Goal: Transaction & Acquisition: Purchase product/service

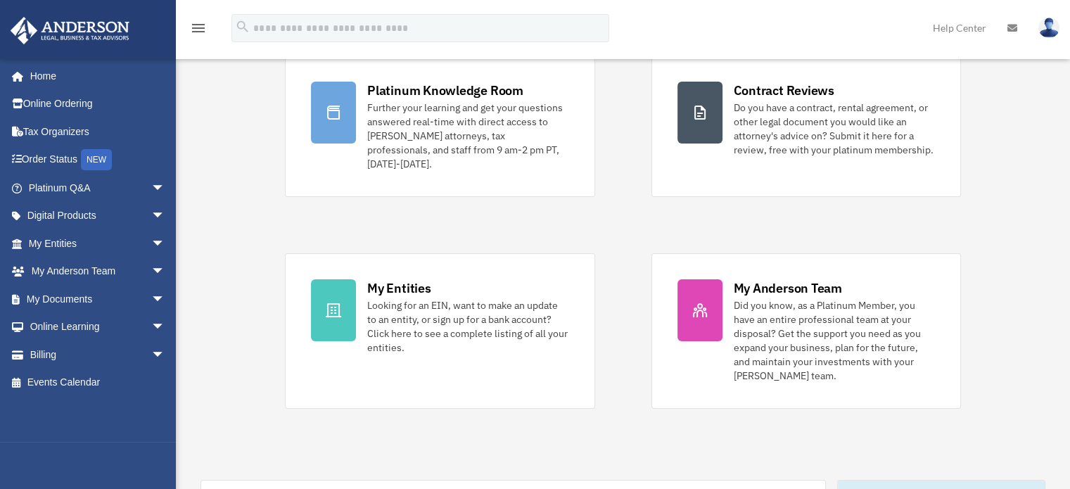
scroll to position [141, 0]
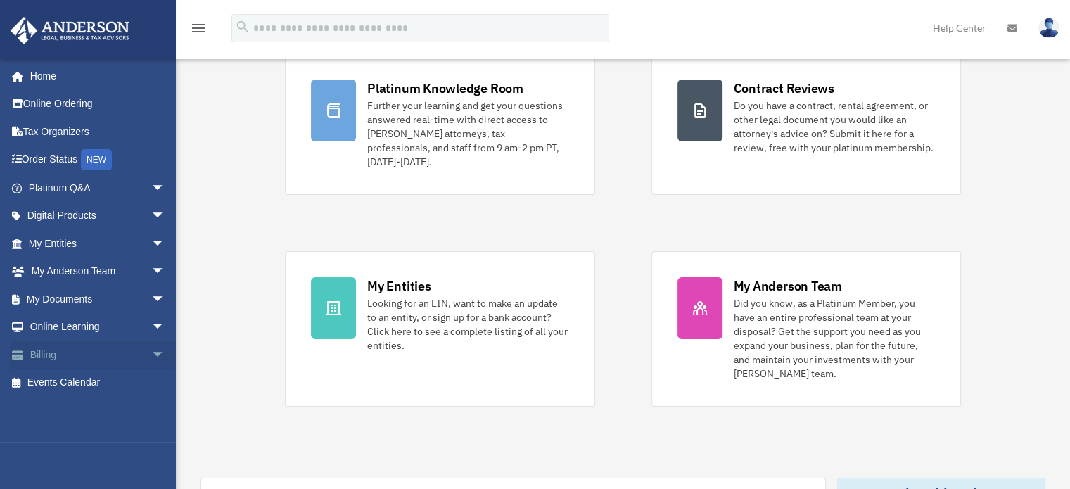
click at [40, 351] on link "Billing arrow_drop_down" at bounding box center [98, 354] width 177 height 28
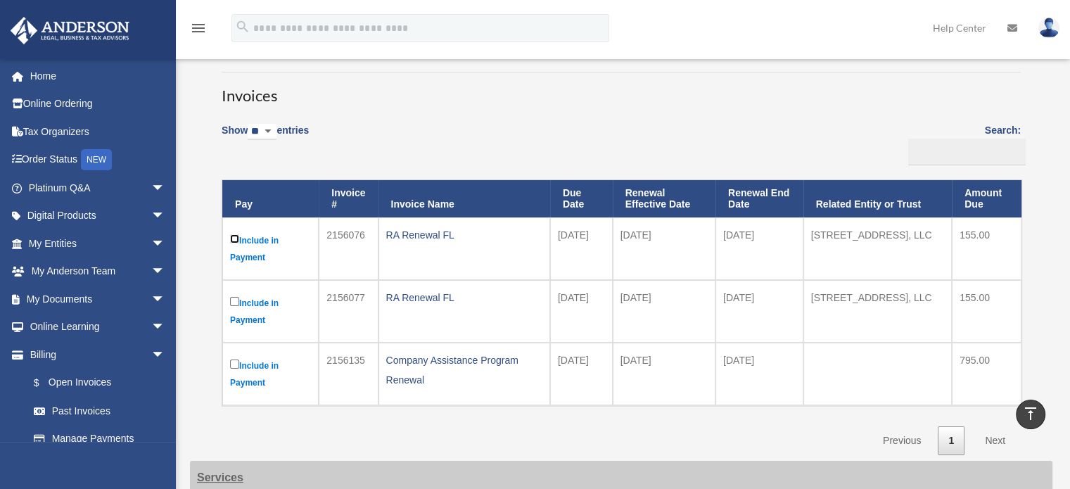
scroll to position [70, 0]
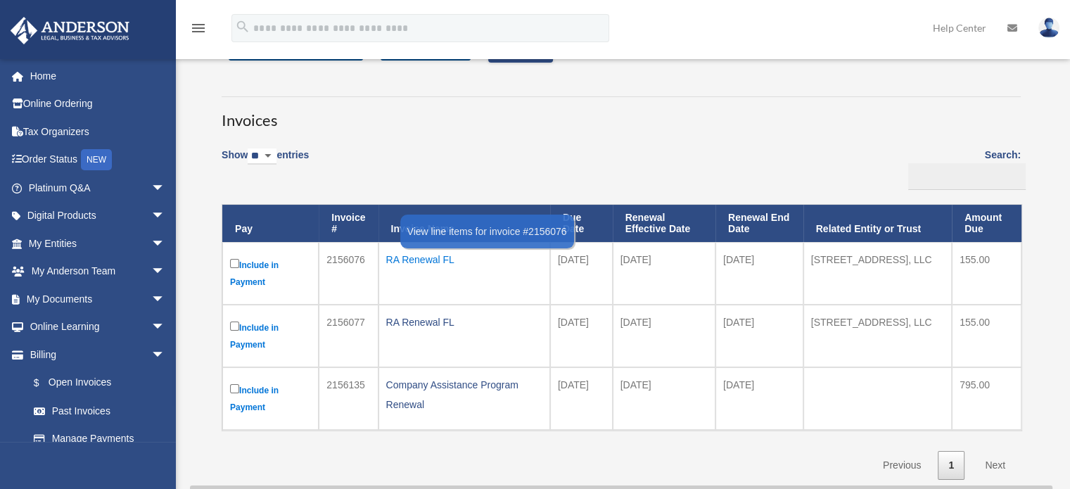
click at [426, 258] on div "RA Renewal FL" at bounding box center [464, 260] width 156 height 20
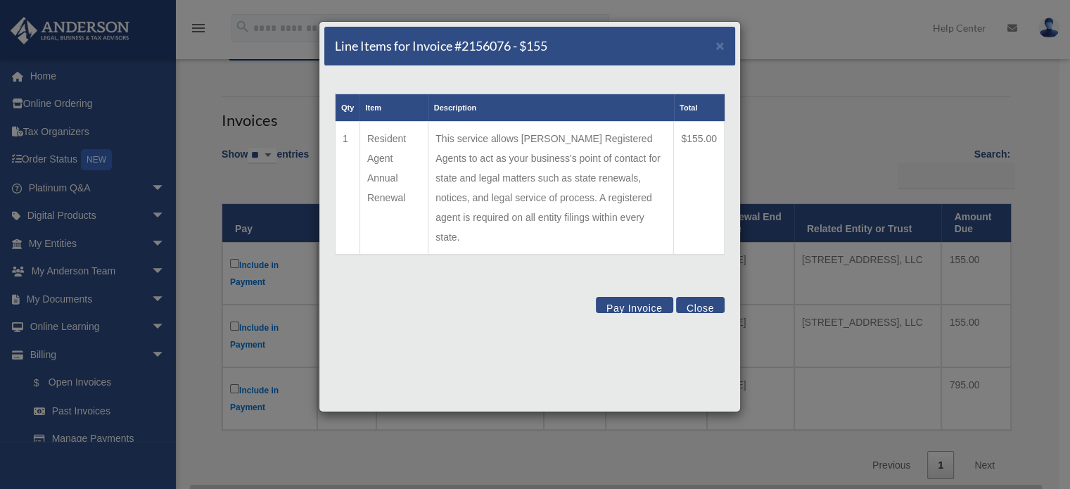
click at [641, 297] on button "Pay Invoice" at bounding box center [634, 305] width 77 height 16
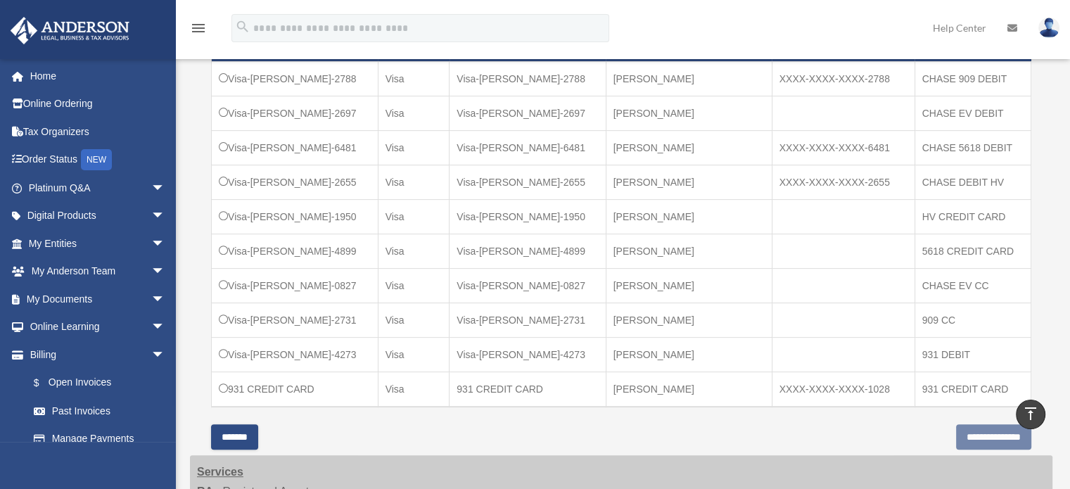
scroll to position [492, 0]
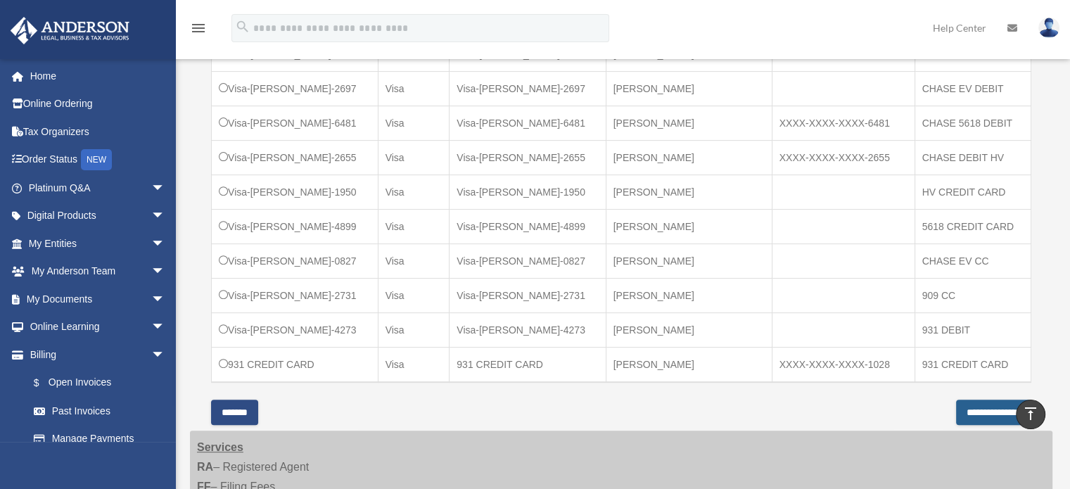
click at [956, 404] on input "**********" at bounding box center [993, 411] width 75 height 25
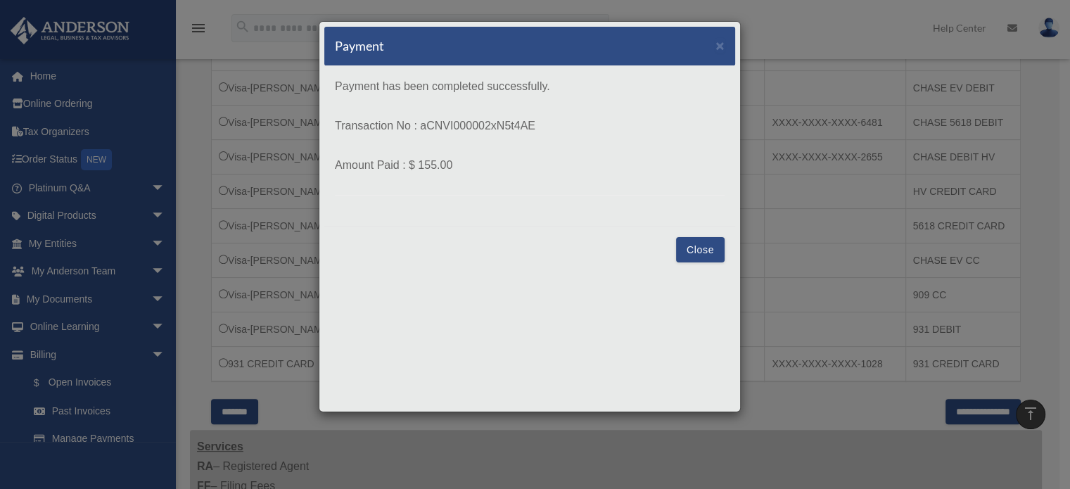
click at [700, 248] on button "Close" at bounding box center [700, 249] width 49 height 25
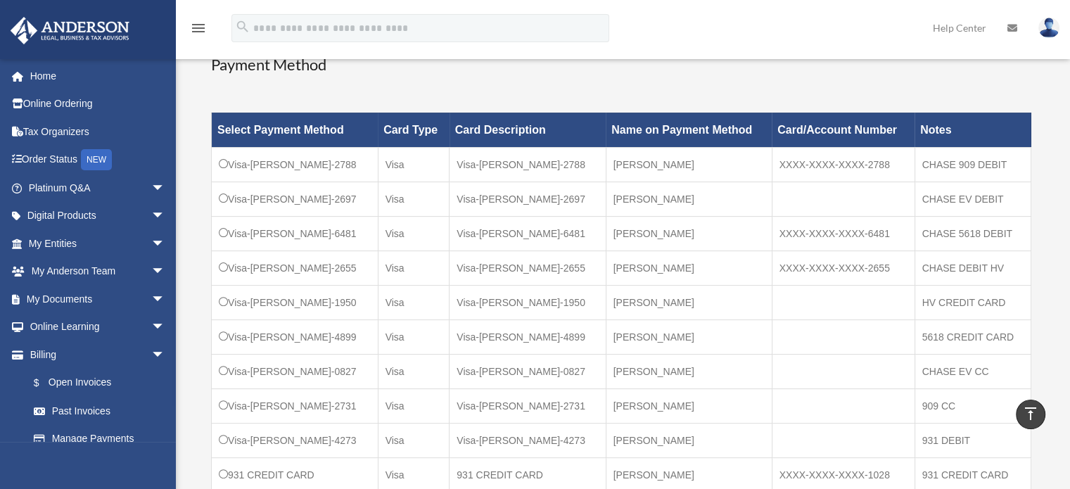
scroll to position [352, 0]
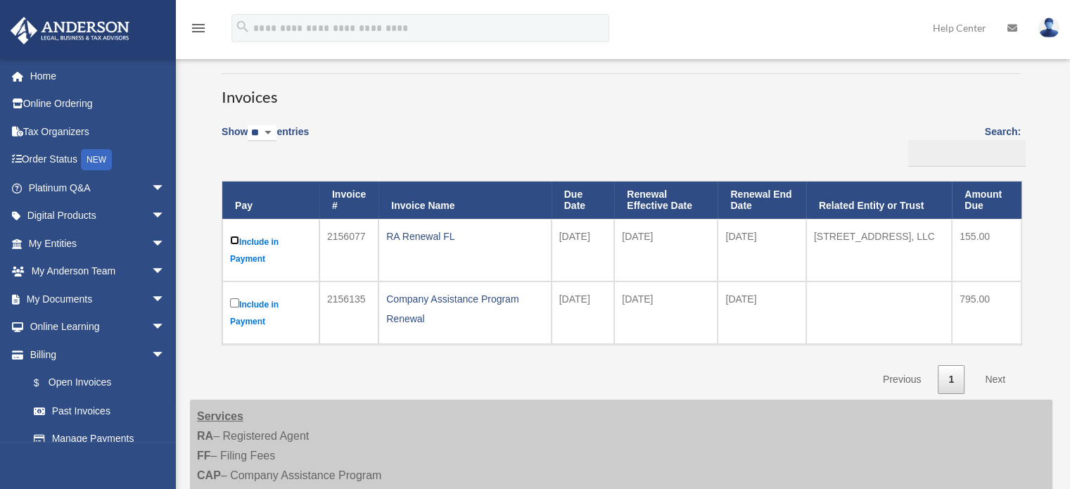
scroll to position [23, 0]
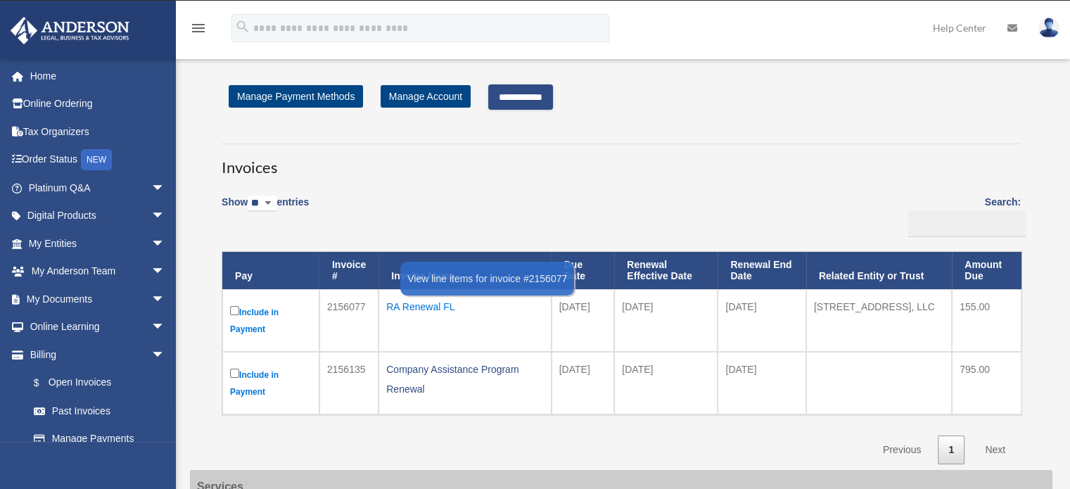
click at [430, 303] on div "RA Renewal FL" at bounding box center [464, 307] width 157 height 20
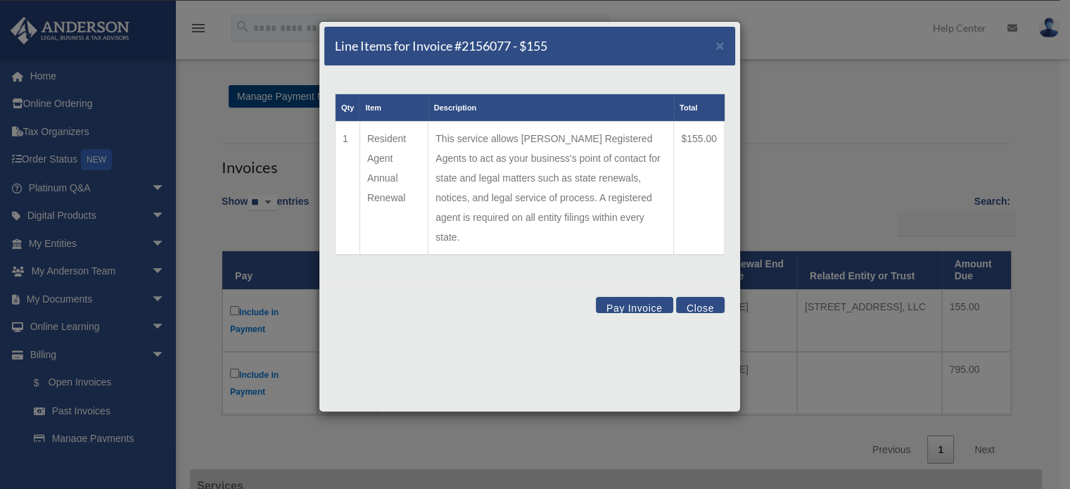
click at [622, 297] on button "Pay Invoice" at bounding box center [634, 305] width 77 height 16
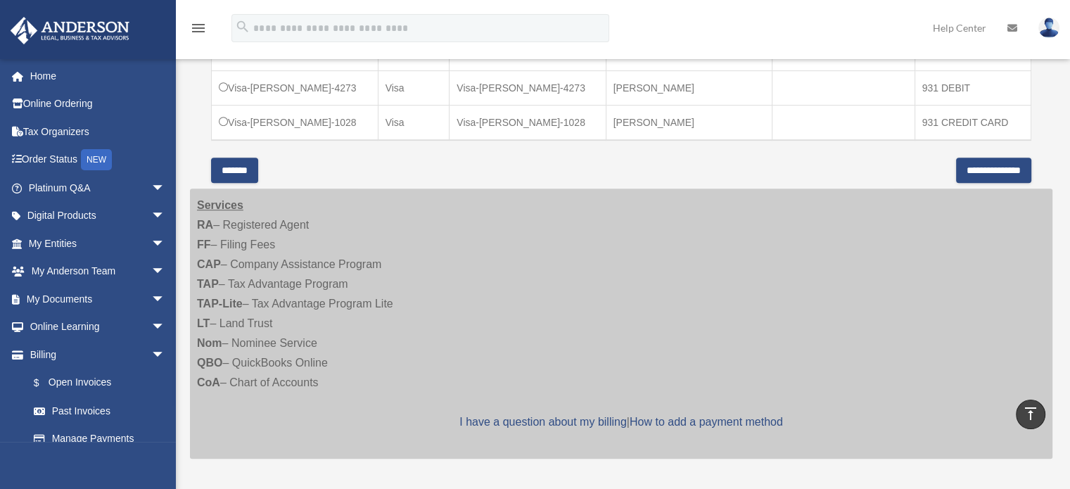
scroll to position [731, 0]
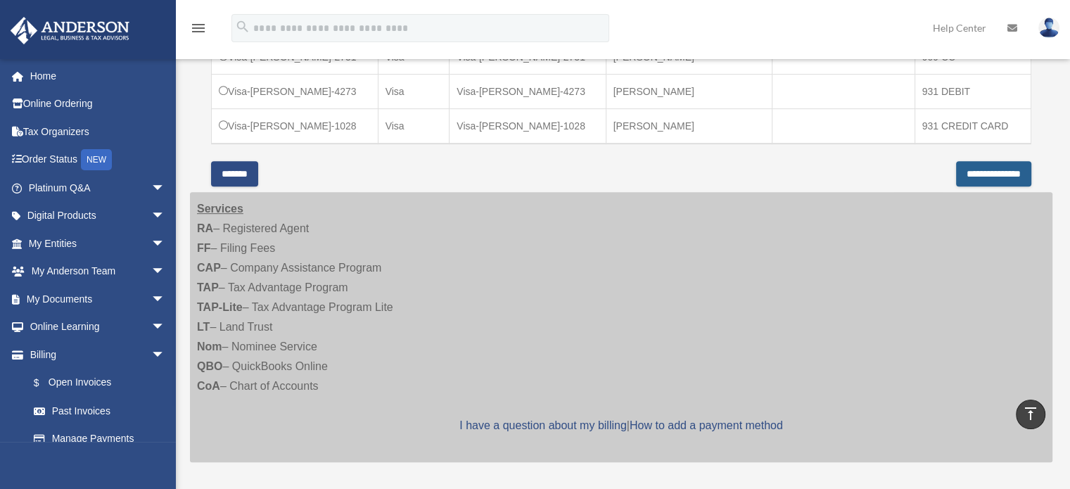
click at [956, 163] on input "**********" at bounding box center [993, 173] width 75 height 25
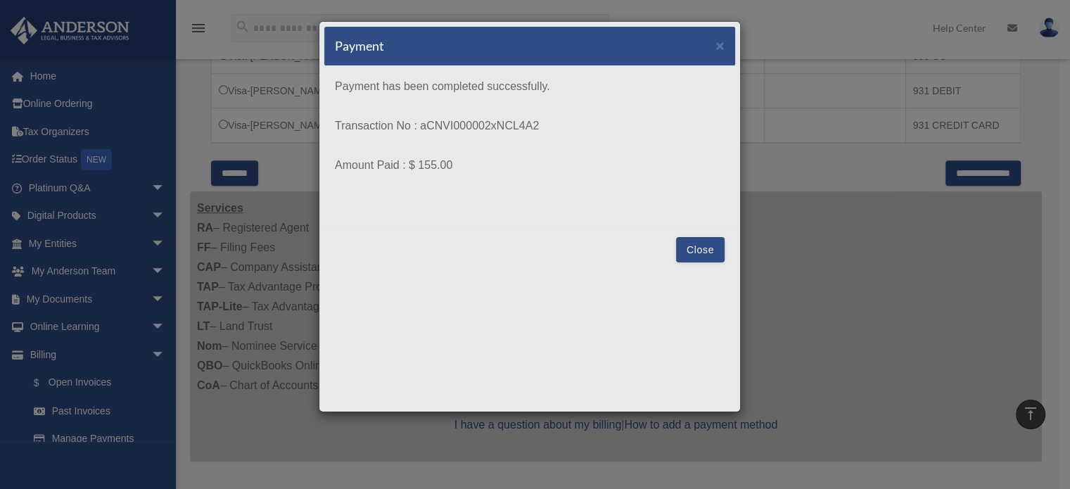
click at [696, 245] on button "Close" at bounding box center [700, 249] width 49 height 25
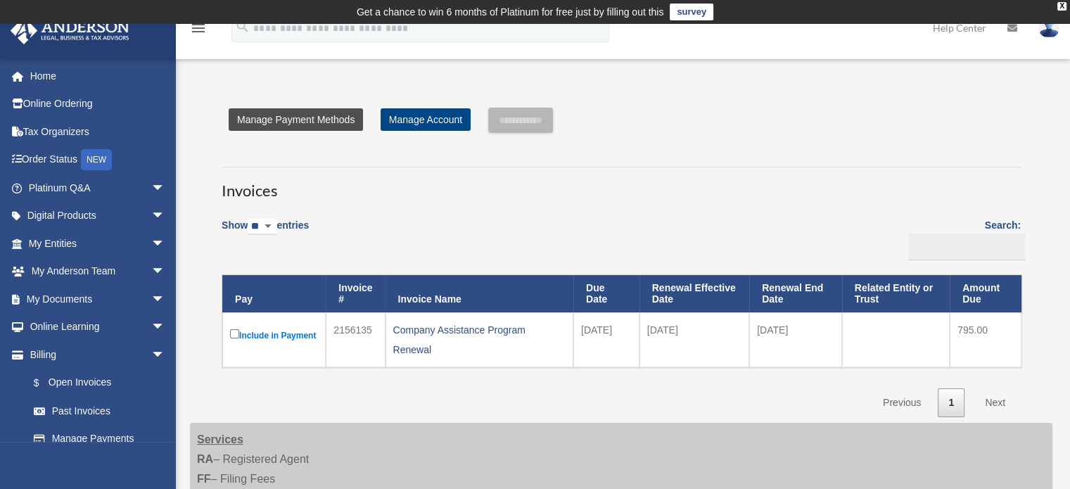
click at [312, 117] on link "Manage Payment Methods" at bounding box center [296, 119] width 134 height 23
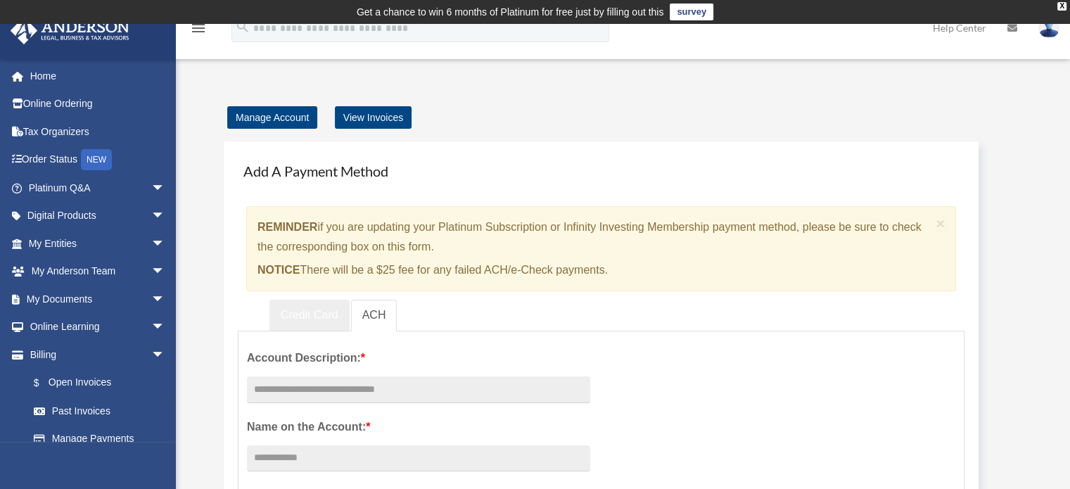
click at [323, 317] on link "Credit Card" at bounding box center [309, 316] width 80 height 32
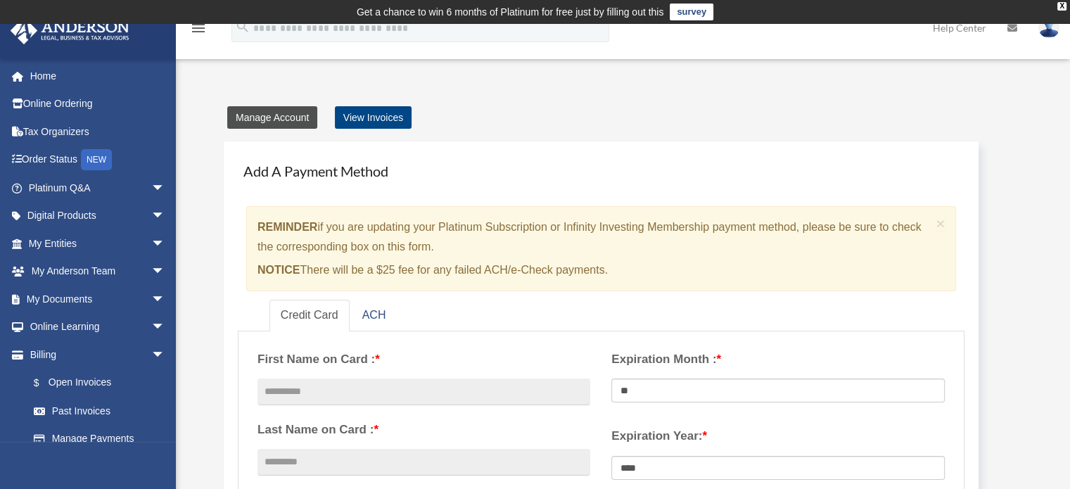
click at [269, 118] on link "Manage Account" at bounding box center [272, 117] width 90 height 23
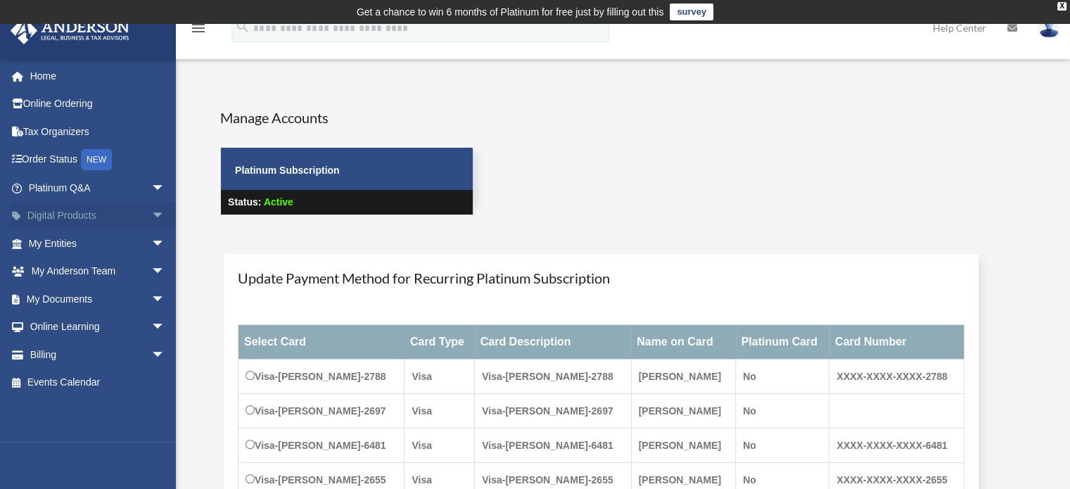
click at [78, 213] on link "Digital Products arrow_drop_down" at bounding box center [98, 216] width 177 height 28
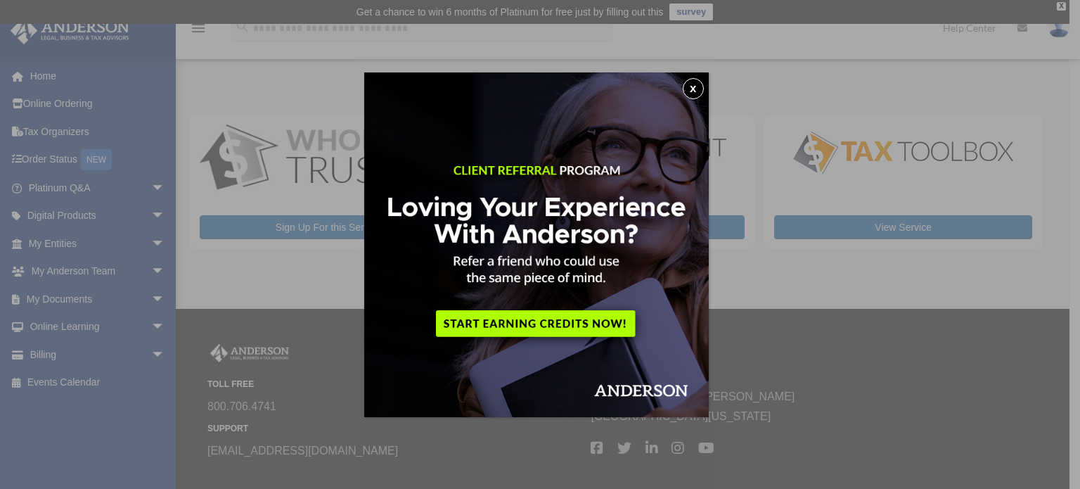
click at [695, 84] on button "x" at bounding box center [693, 88] width 21 height 21
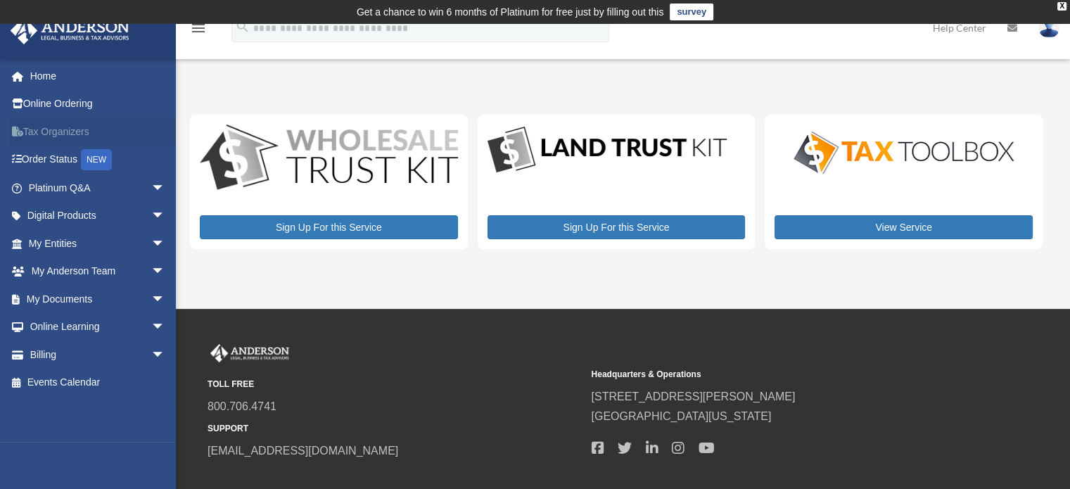
click at [68, 130] on link "Tax Organizers" at bounding box center [98, 131] width 177 height 28
